Goal: Find specific page/section: Find specific page/section

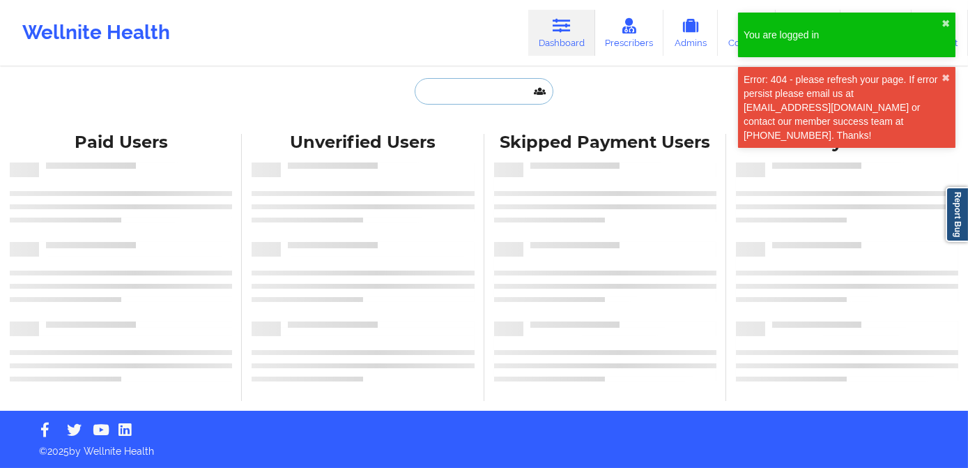
click at [516, 84] on input "text" at bounding box center [484, 91] width 138 height 26
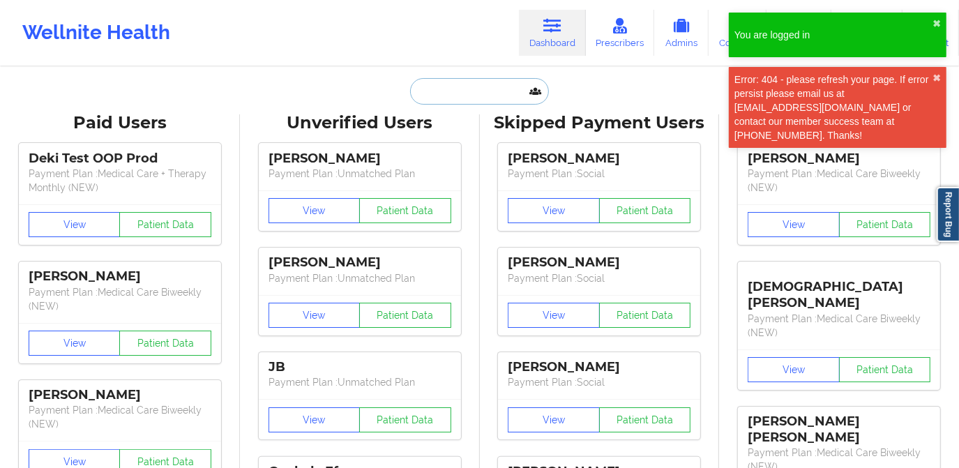
paste input "[PERSON_NAME]"
type input "[PERSON_NAME]"
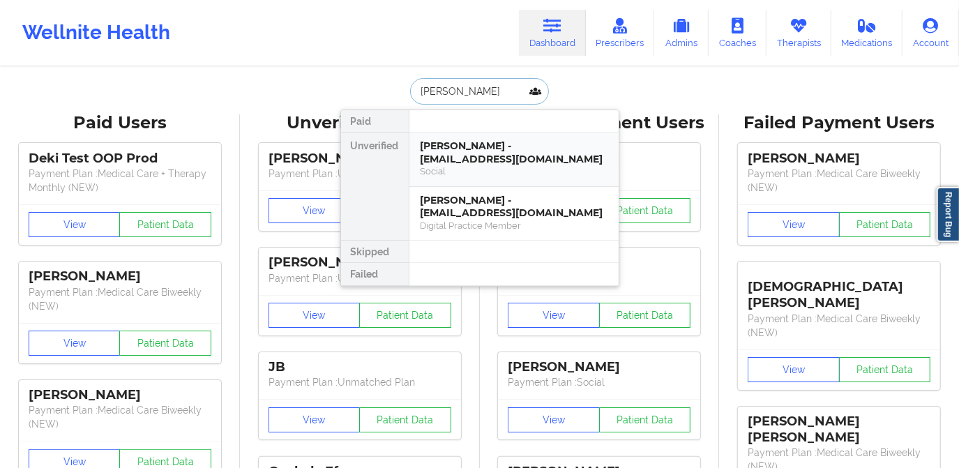
click at [492, 158] on div "[PERSON_NAME] - [EMAIL_ADDRESS][DOMAIN_NAME]" at bounding box center [513, 152] width 187 height 26
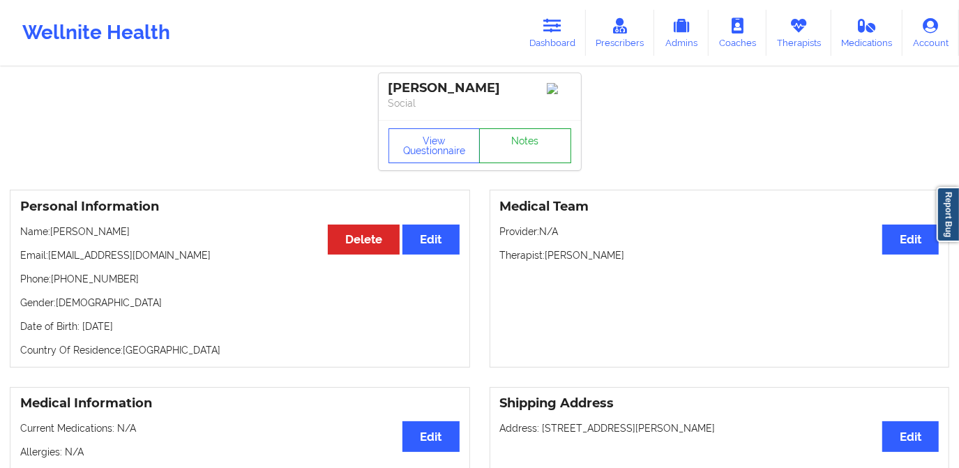
click at [527, 151] on link "Notes" at bounding box center [525, 145] width 92 height 35
click at [560, 26] on icon at bounding box center [552, 25] width 18 height 15
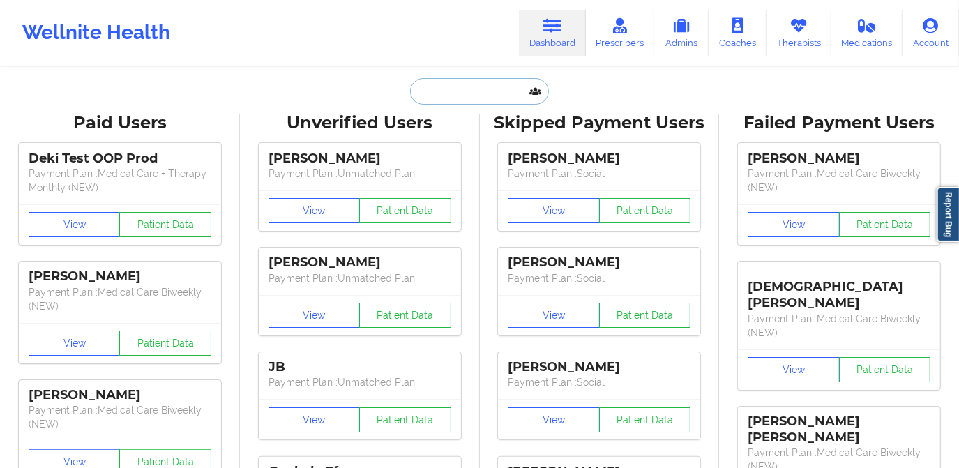
click at [502, 95] on input "text" at bounding box center [479, 91] width 138 height 26
paste input "[EMAIL_ADDRESS][DOMAIN_NAME]"
type input "[EMAIL_ADDRESS][DOMAIN_NAME]"
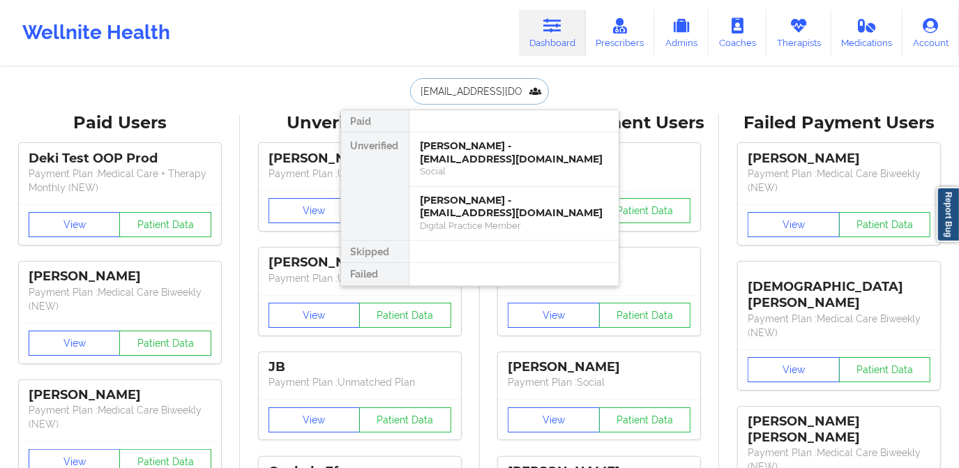
scroll to position [0, 13]
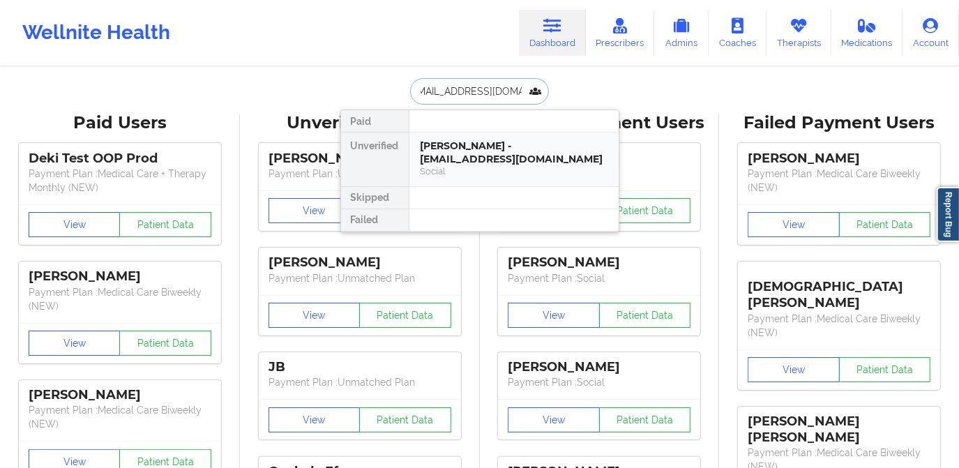
click at [504, 142] on div "[PERSON_NAME] - [EMAIL_ADDRESS][DOMAIN_NAME]" at bounding box center [513, 152] width 187 height 26
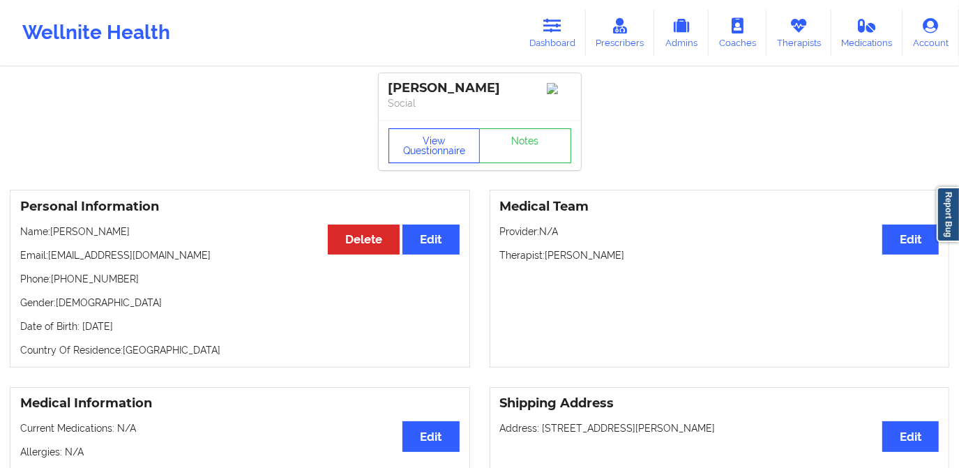
click at [433, 149] on button "View Questionnaire" at bounding box center [434, 145] width 92 height 35
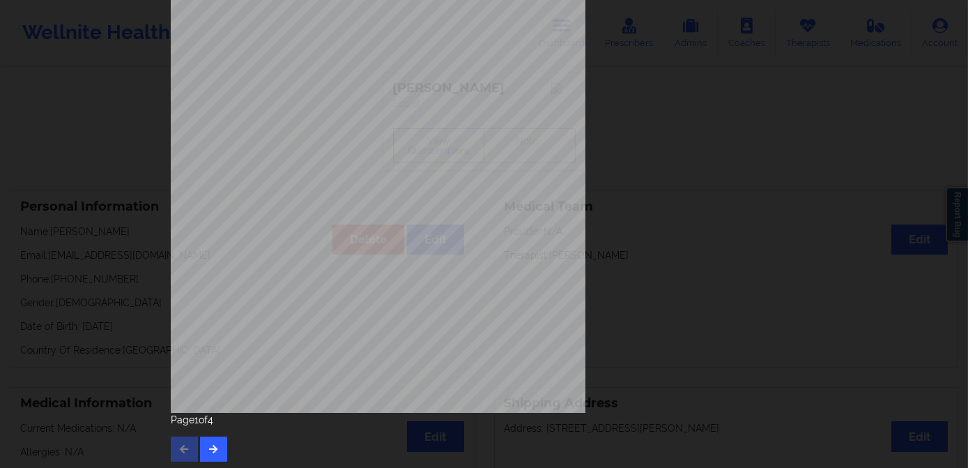
scroll to position [197, 0]
click at [215, 446] on icon "button" at bounding box center [214, 445] width 12 height 8
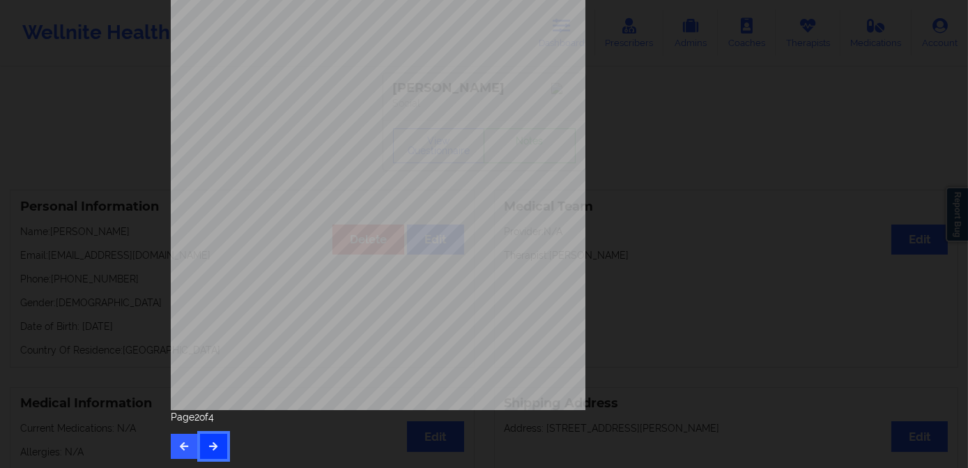
click at [211, 445] on icon "button" at bounding box center [214, 445] width 12 height 8
click at [653, 285] on div "none Insurance Member ID for patient This patient has not provided his Member I…" at bounding box center [484, 116] width 627 height 587
